Goal: Communication & Community: Answer question/provide support

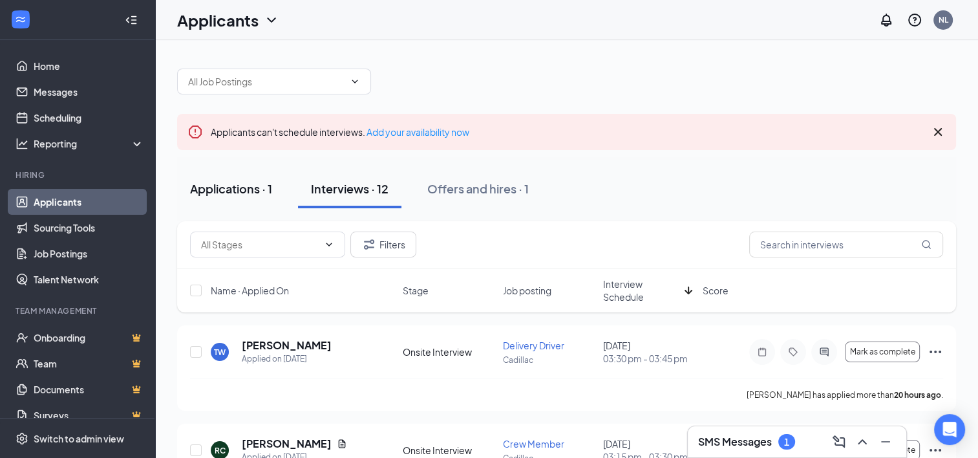
click at [248, 189] on div "Applications · 1" at bounding box center [231, 188] width 82 height 16
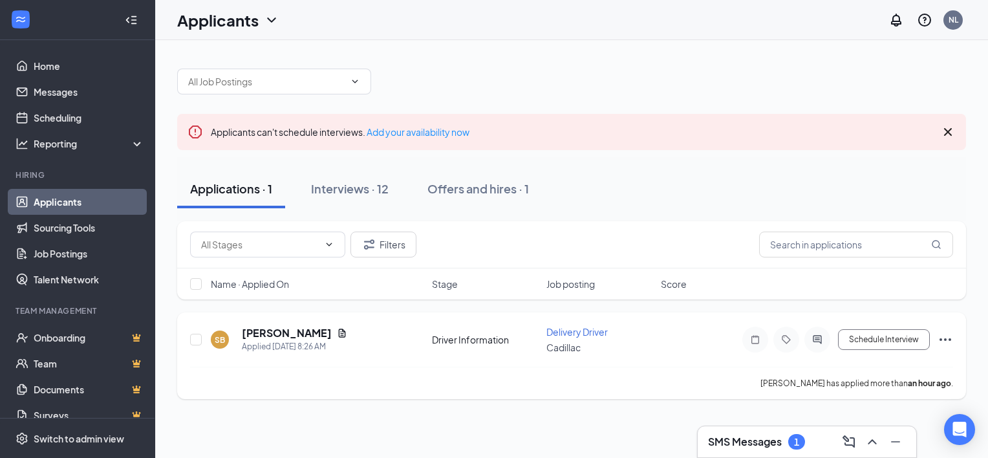
click at [339, 332] on icon "Document" at bounding box center [342, 332] width 7 height 8
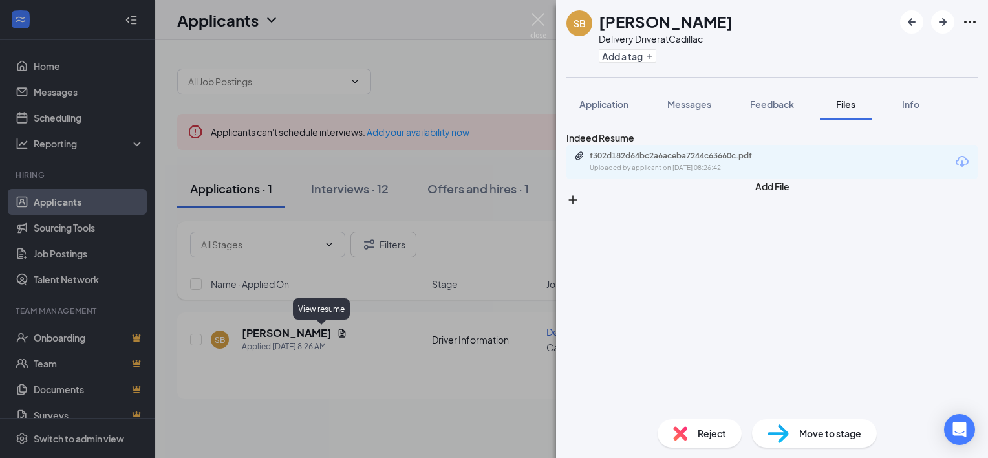
click at [675, 155] on div "f302d182d64bc2a6aceba7244c63660c.pdf" at bounding box center [679, 156] width 181 height 10
click at [445, 66] on div "SB [PERSON_NAME] Delivery Driver at Cadillac Add a tag Application Messages Fee…" at bounding box center [494, 229] width 988 height 458
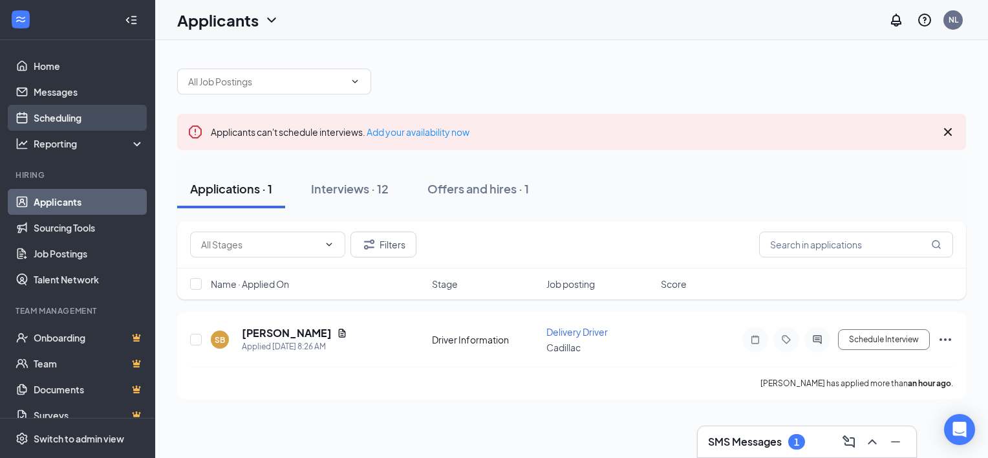
click at [73, 112] on link "Scheduling" at bounding box center [89, 118] width 111 height 26
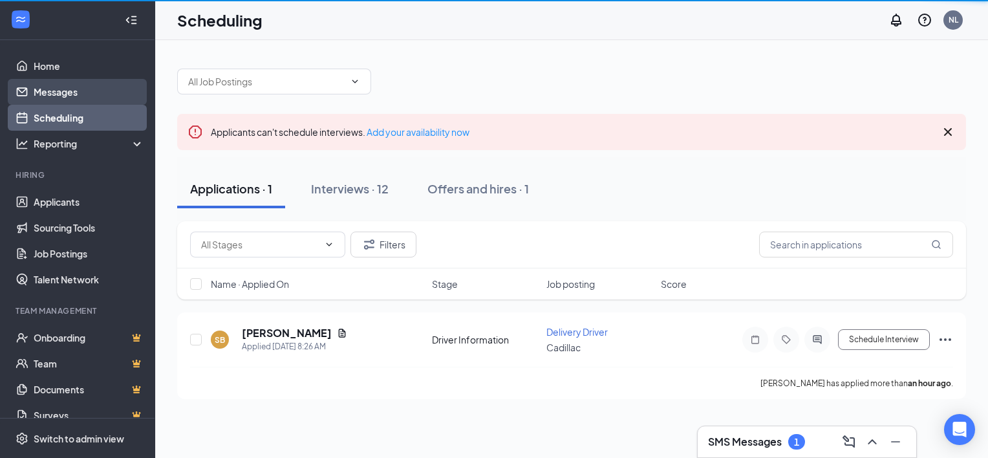
click at [81, 93] on link "Messages" at bounding box center [89, 92] width 111 height 26
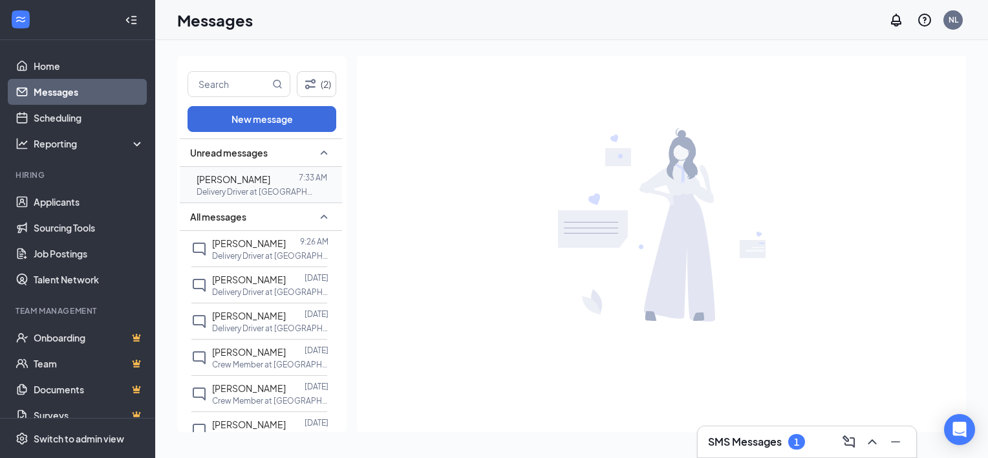
click at [267, 186] on p "Delivery Driver at [GEOGRAPHIC_DATA]" at bounding box center [254, 191] width 116 height 11
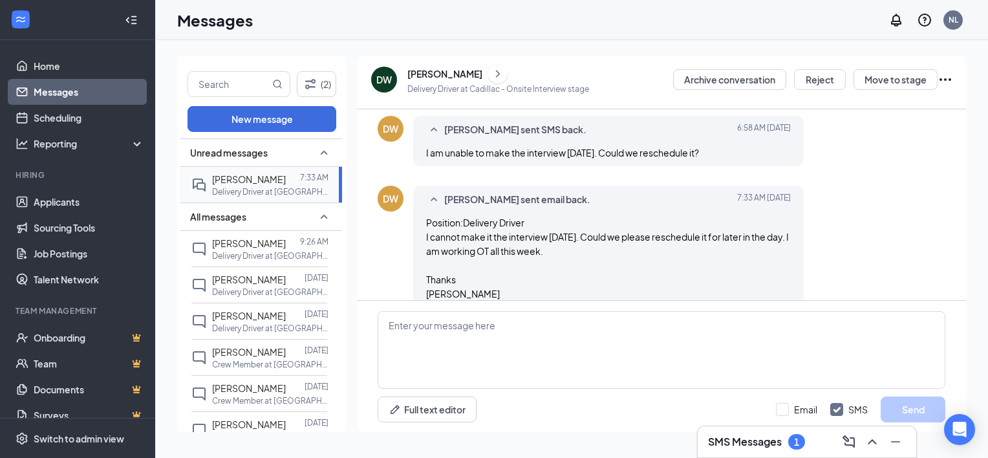
scroll to position [478, 0]
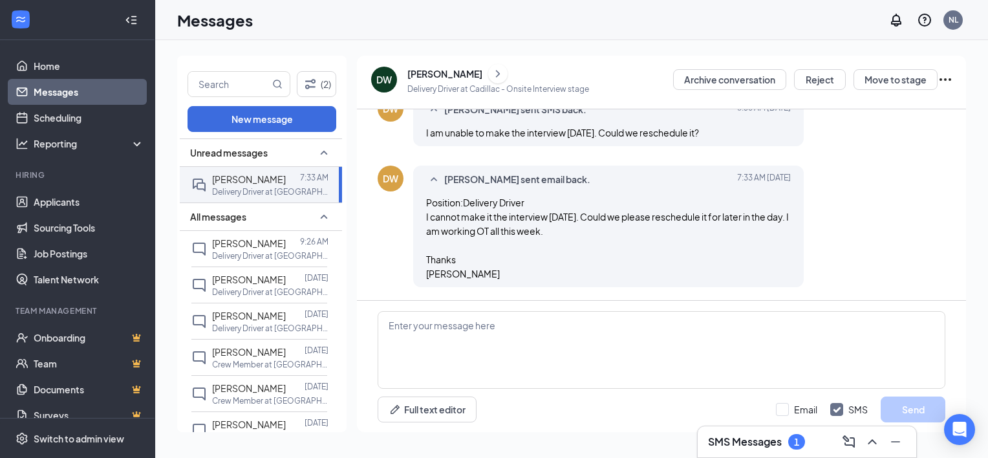
click at [697, 230] on div "Position:Delivery Driver I cannot make it the interview [DATE]. Could we please…" at bounding box center [608, 237] width 365 height 85
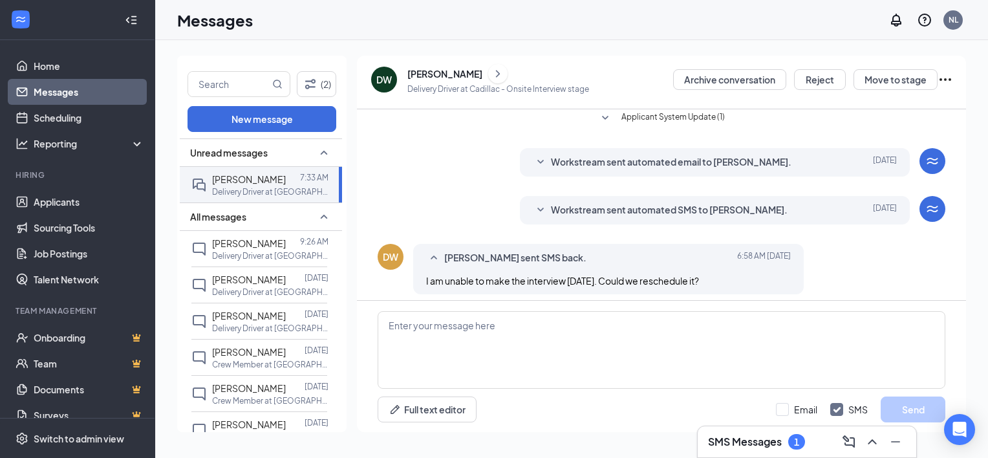
scroll to position [331, 0]
click at [269, 255] on p "Delivery Driver at [GEOGRAPHIC_DATA]" at bounding box center [270, 255] width 116 height 11
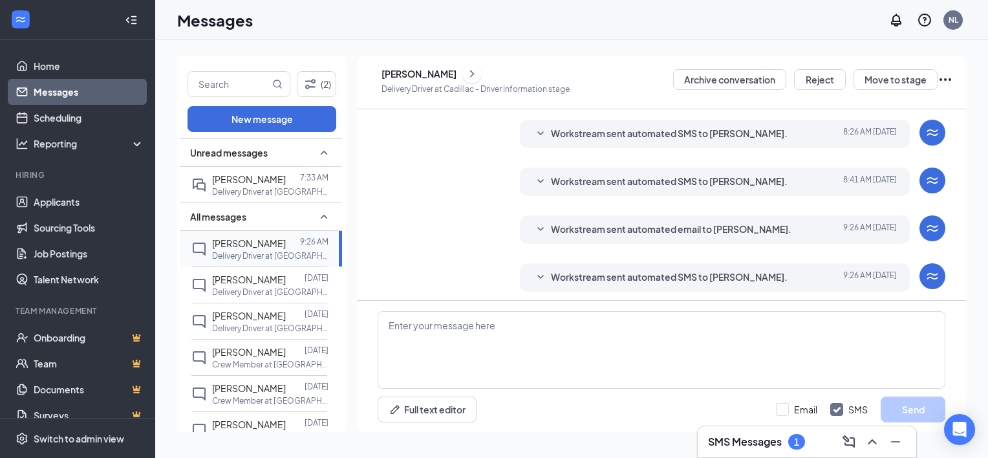
scroll to position [134, 0]
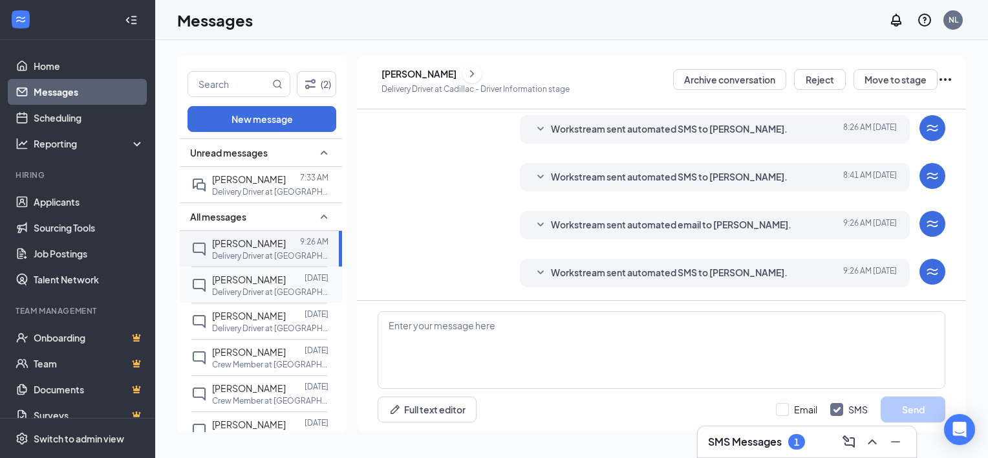
click at [261, 290] on p "Delivery Driver at [GEOGRAPHIC_DATA]" at bounding box center [270, 291] width 116 height 11
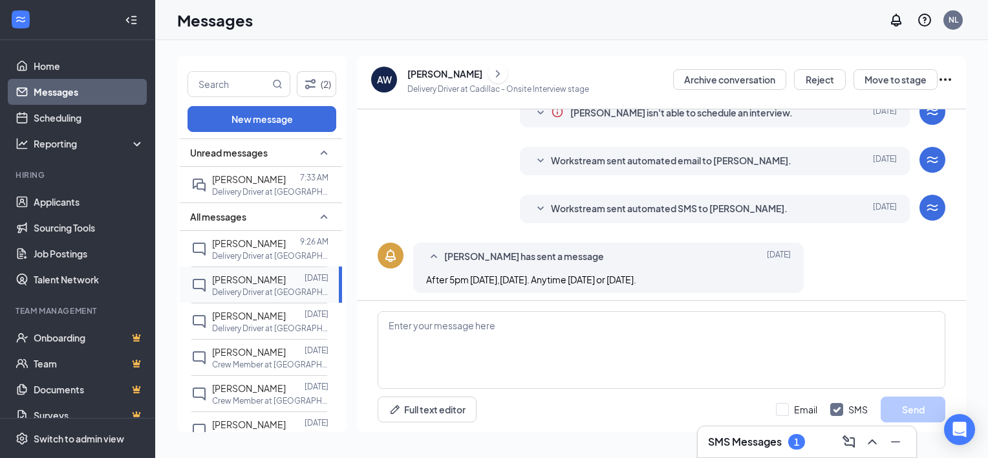
scroll to position [291, 0]
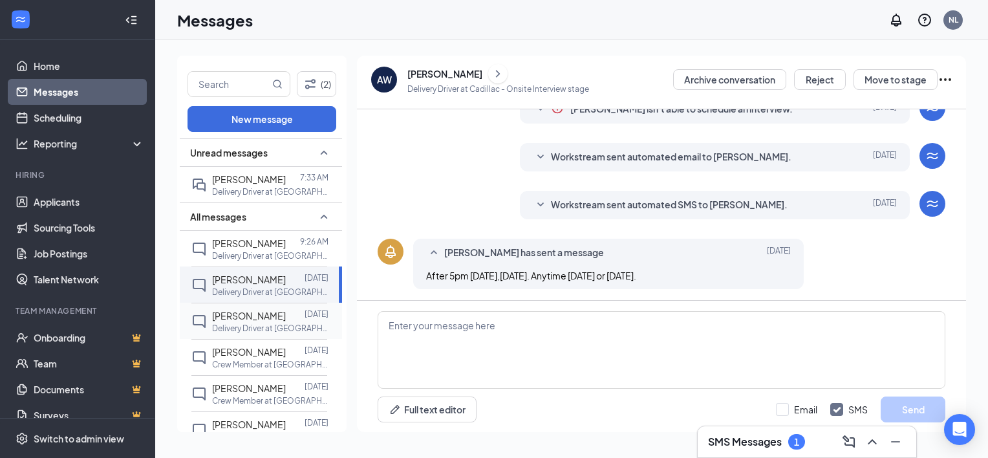
click at [286, 313] on div at bounding box center [295, 315] width 19 height 14
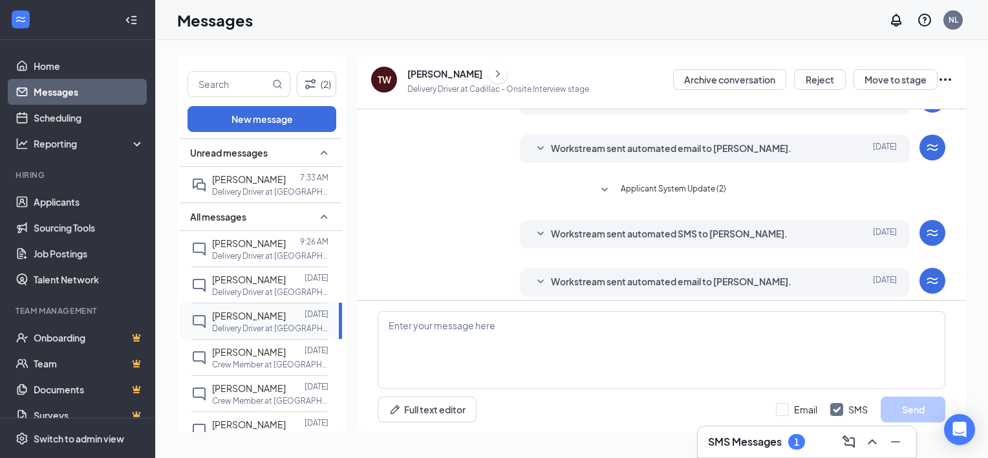
scroll to position [271, 0]
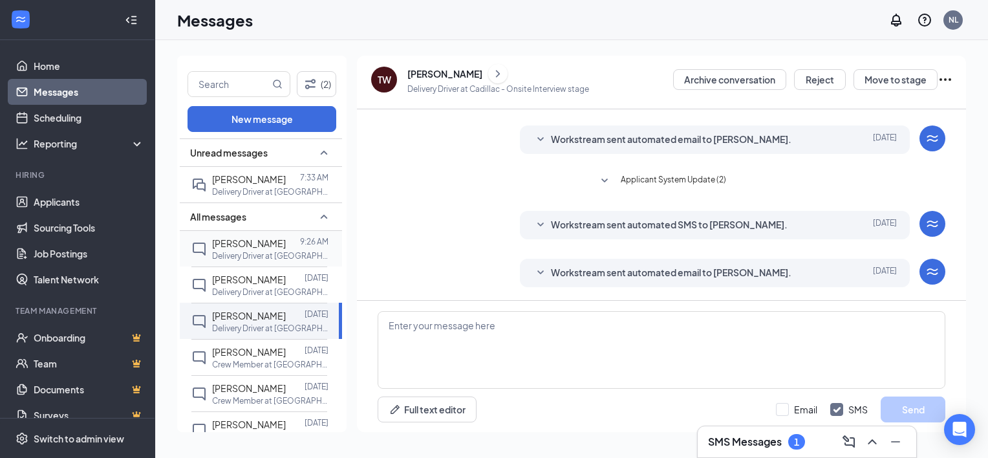
click at [253, 241] on span "[PERSON_NAME]" at bounding box center [249, 243] width 74 height 12
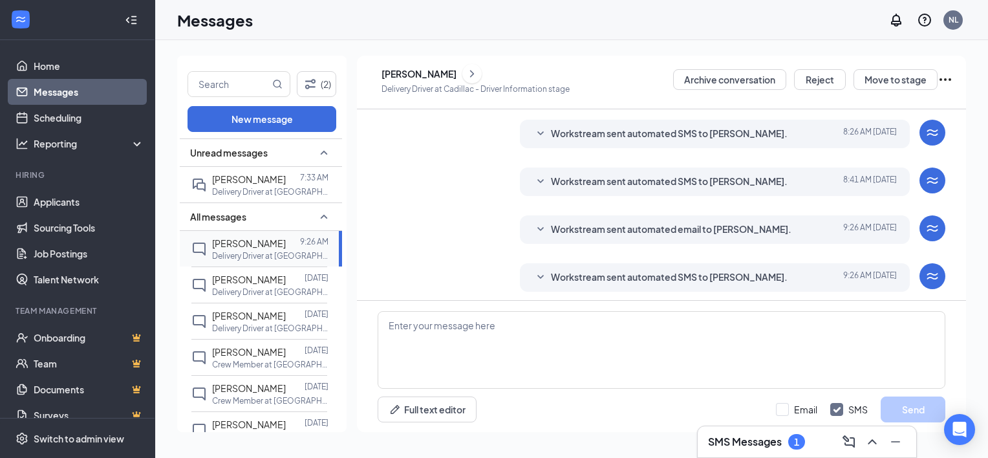
scroll to position [134, 0]
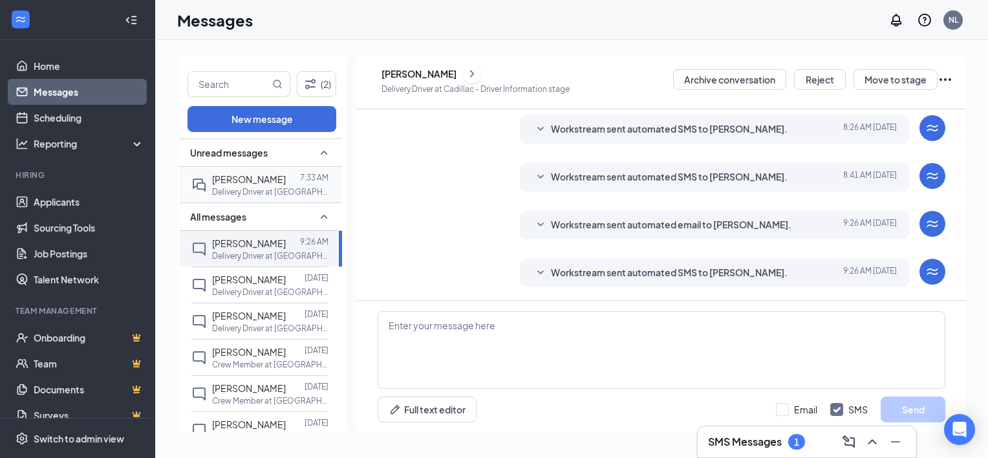
click at [286, 182] on div at bounding box center [293, 179] width 14 height 14
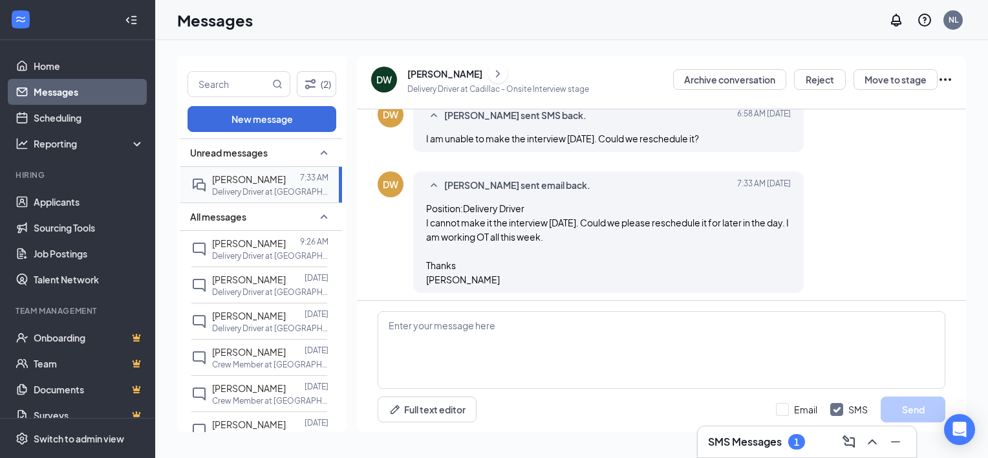
scroll to position [478, 0]
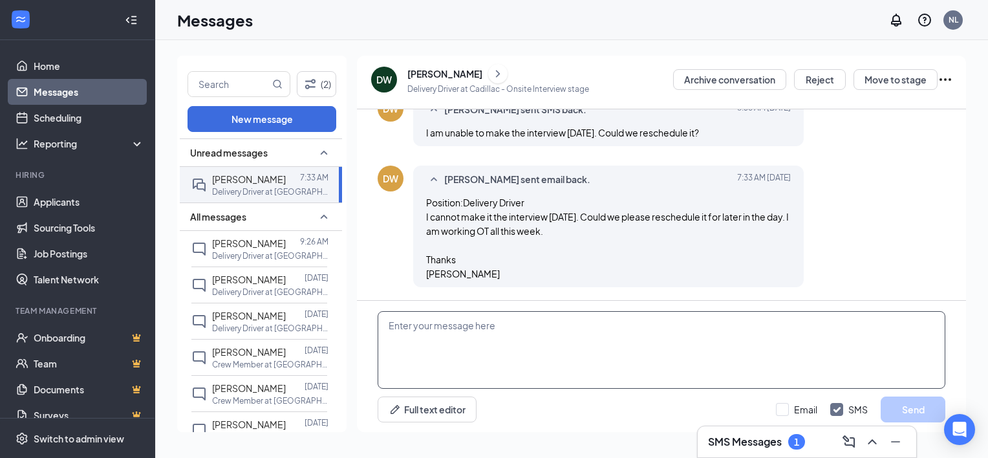
click at [573, 327] on textarea at bounding box center [661, 350] width 568 height 78
type textarea "We could do 7:15 [DATE]?"
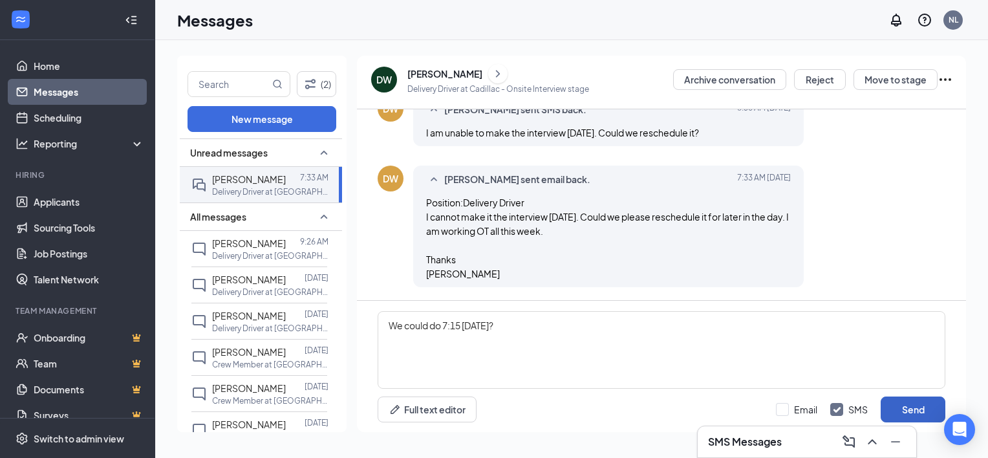
click at [908, 410] on button "Send" at bounding box center [912, 409] width 65 height 26
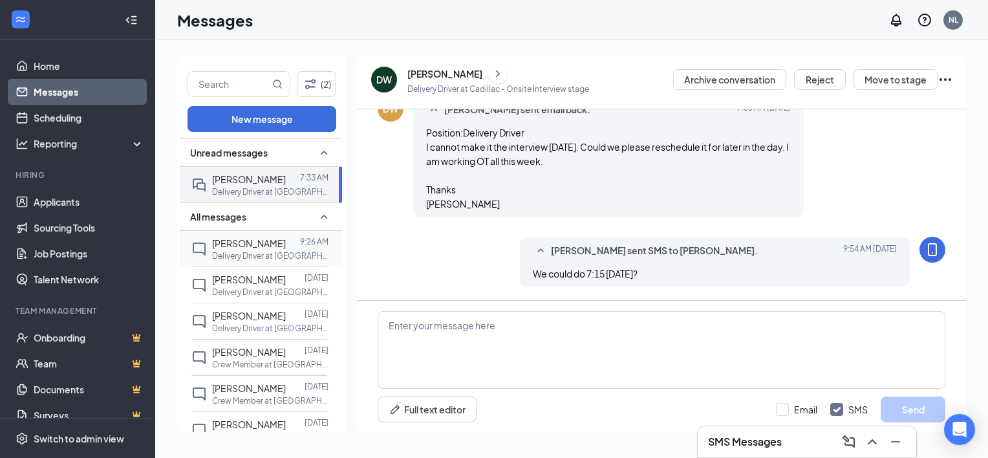
click at [257, 257] on p "Delivery Driver at [GEOGRAPHIC_DATA]" at bounding box center [270, 255] width 116 height 11
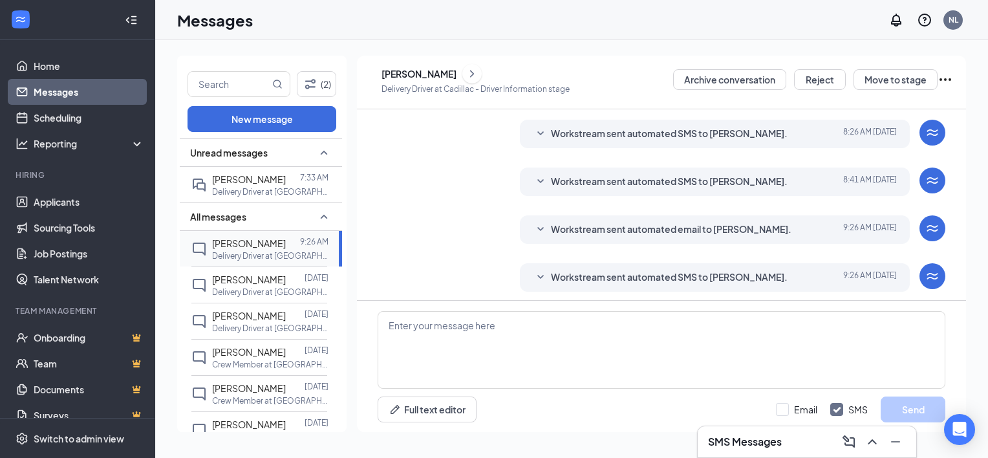
scroll to position [134, 0]
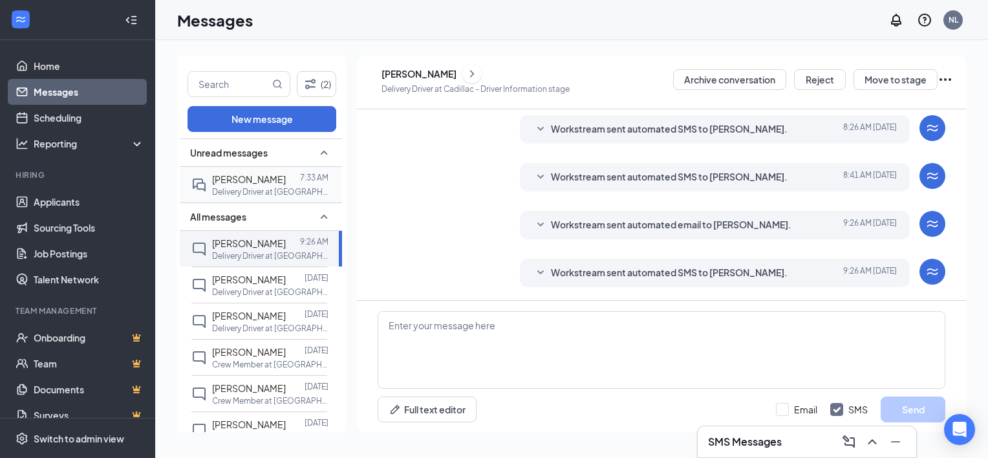
click at [287, 183] on div at bounding box center [293, 179] width 14 height 14
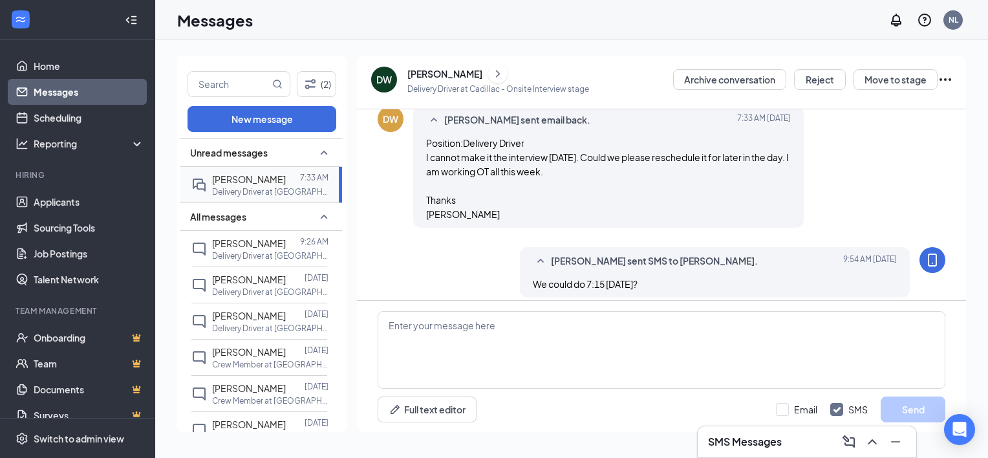
scroll to position [499, 0]
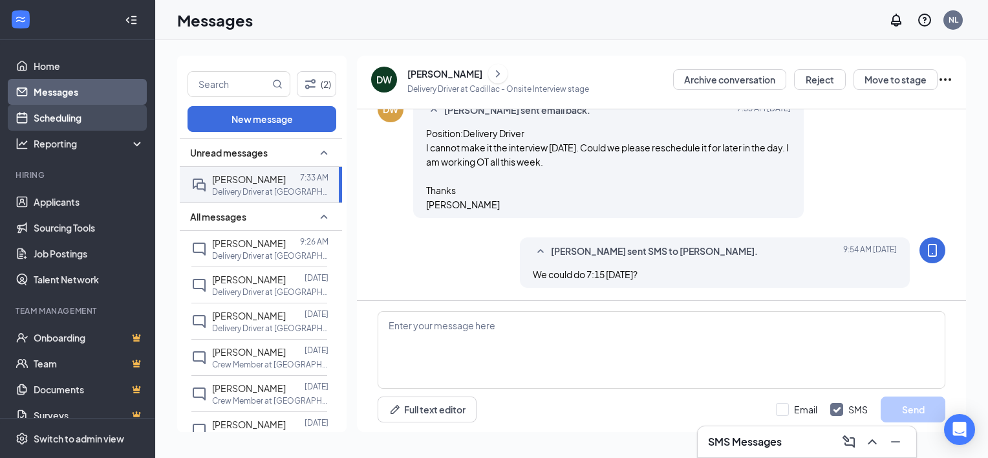
click at [78, 116] on link "Scheduling" at bounding box center [89, 118] width 111 height 26
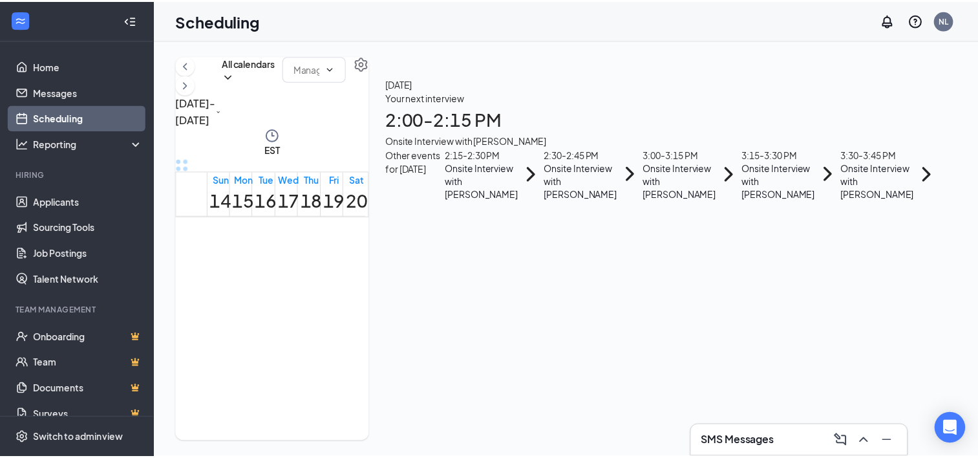
scroll to position [452, 0]
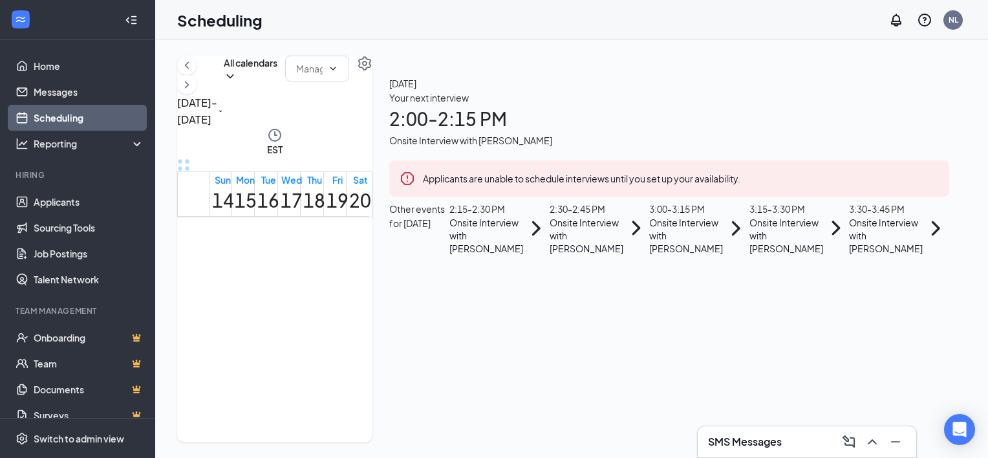
click at [938, 248] on icon "ChevronRight" at bounding box center [935, 228] width 27 height 53
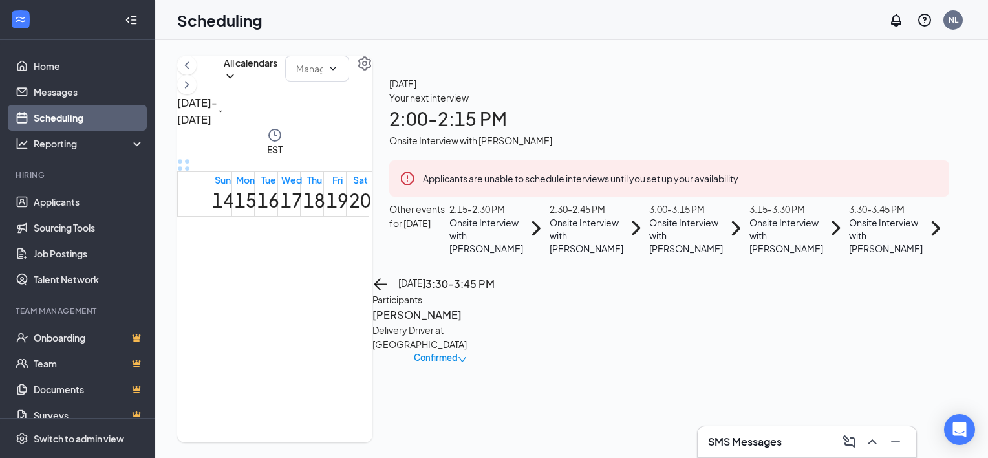
click at [946, 255] on icon "ChevronRight" at bounding box center [935, 228] width 27 height 53
click at [938, 248] on icon "ChevronRight" at bounding box center [935, 228] width 27 height 53
click at [924, 253] on icon "ChevronRight" at bounding box center [935, 228] width 27 height 53
click at [387, 284] on icon "ArrowLeft" at bounding box center [380, 283] width 12 height 1
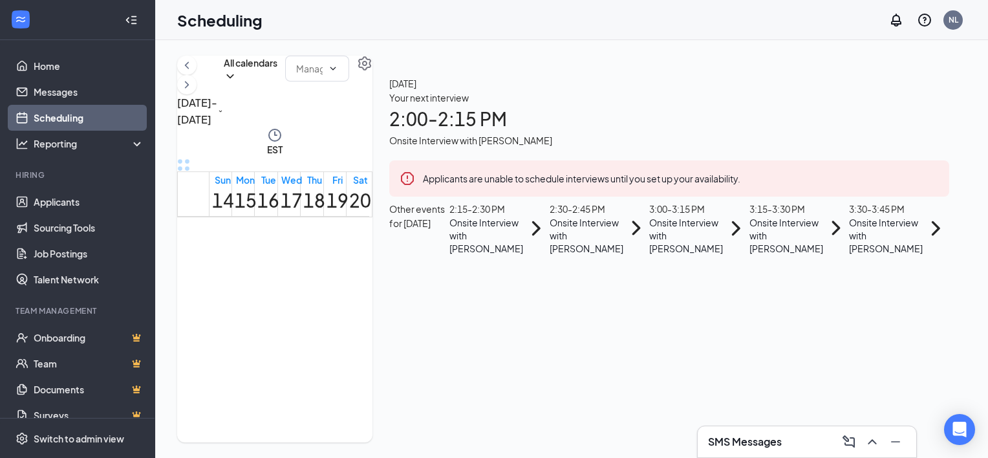
click at [941, 246] on icon "ChevronRight" at bounding box center [935, 228] width 27 height 53
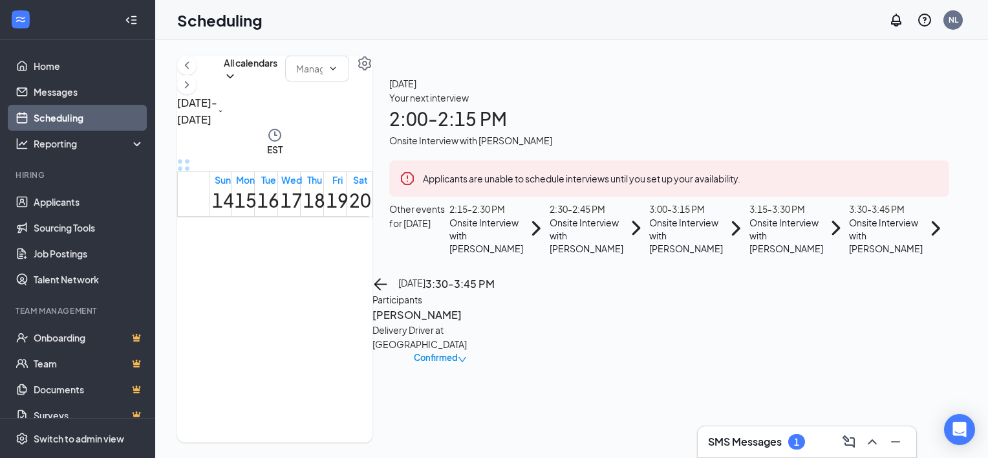
click at [549, 240] on icon "ChevronRight" at bounding box center [536, 228] width 27 height 53
click at [633, 255] on icon "ChevronRight" at bounding box center [636, 228] width 27 height 53
click at [546, 248] on icon "ChevronRight" at bounding box center [536, 228] width 27 height 53
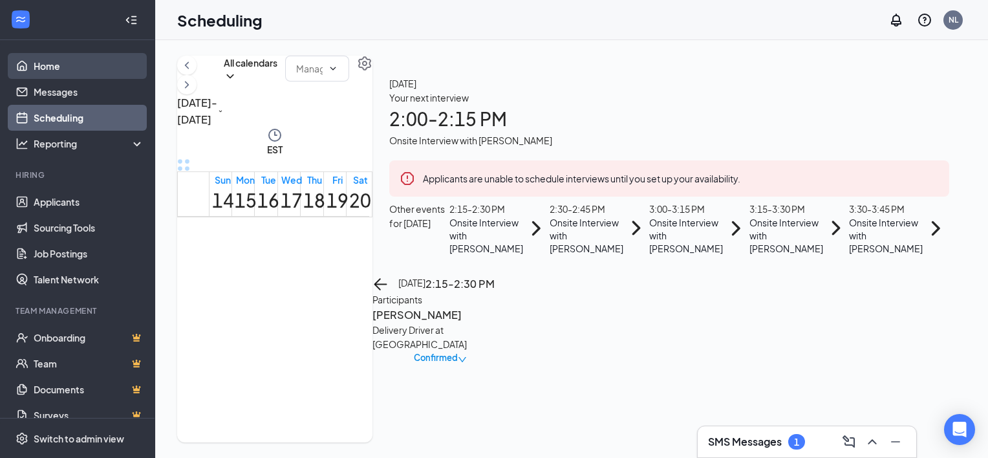
click at [83, 74] on link "Home" at bounding box center [89, 66] width 111 height 26
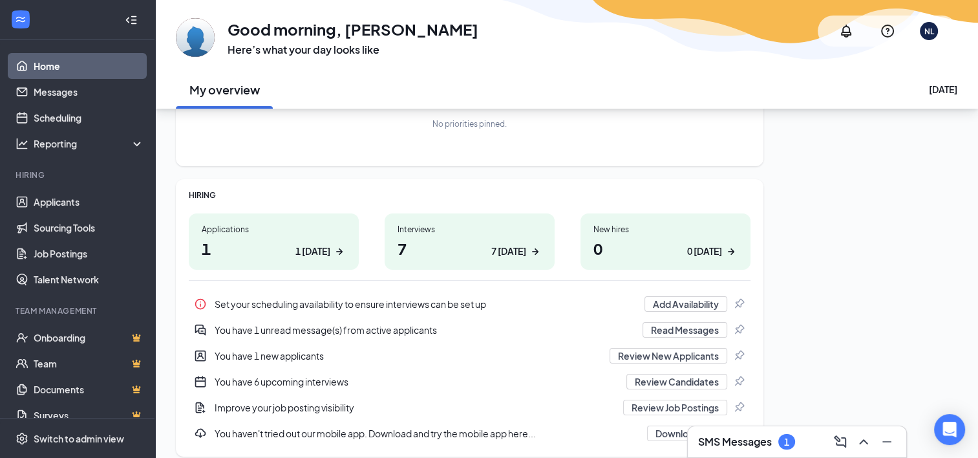
scroll to position [155, 0]
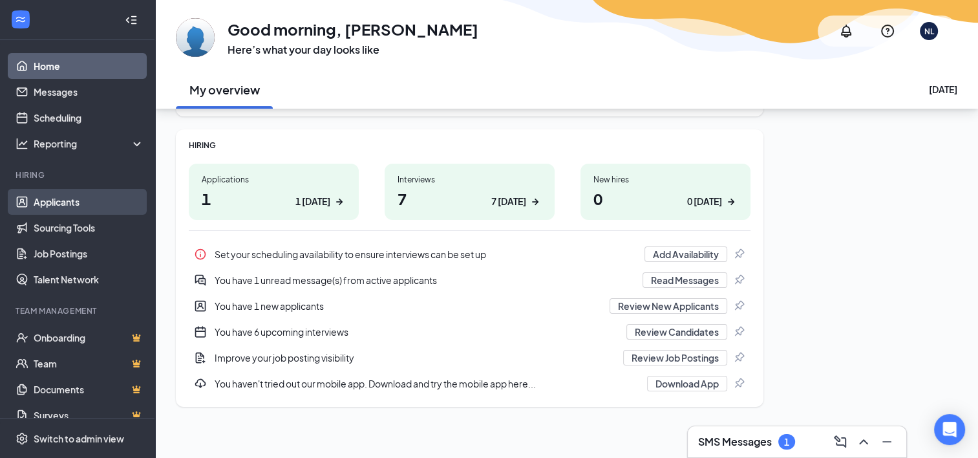
click at [56, 202] on link "Applicants" at bounding box center [89, 202] width 111 height 26
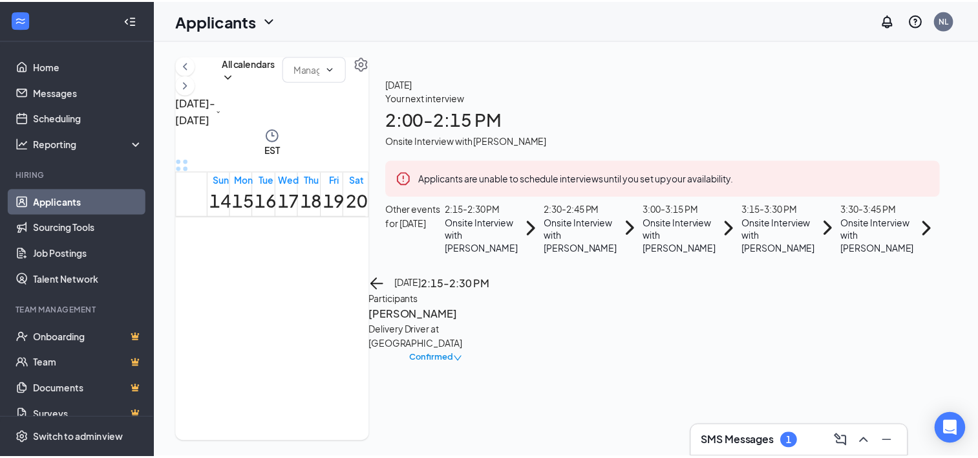
scroll to position [452, 0]
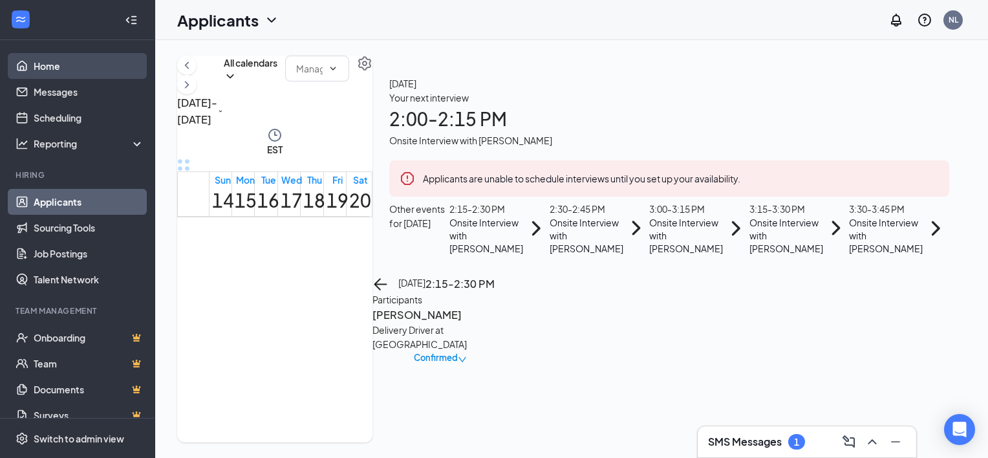
click at [56, 70] on link "Home" at bounding box center [89, 66] width 111 height 26
